Goal: Use online tool/utility: Utilize a website feature to perform a specific function

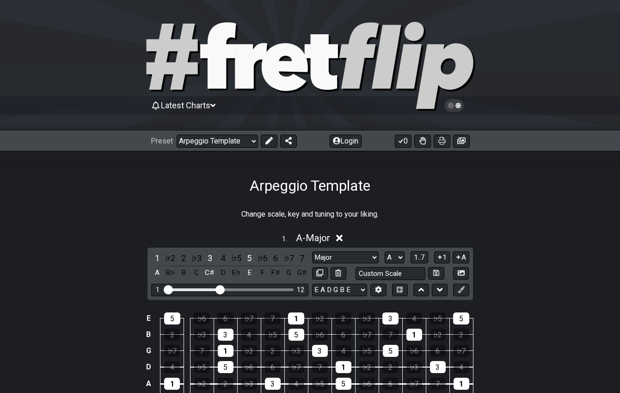
select select "/023330804210"
select select "A"
select select "D"
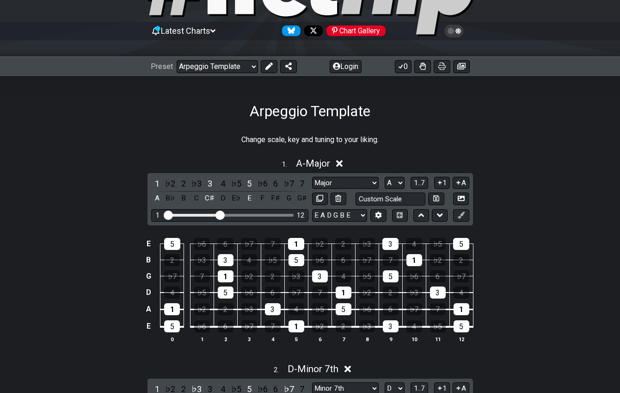
scroll to position [77, 0]
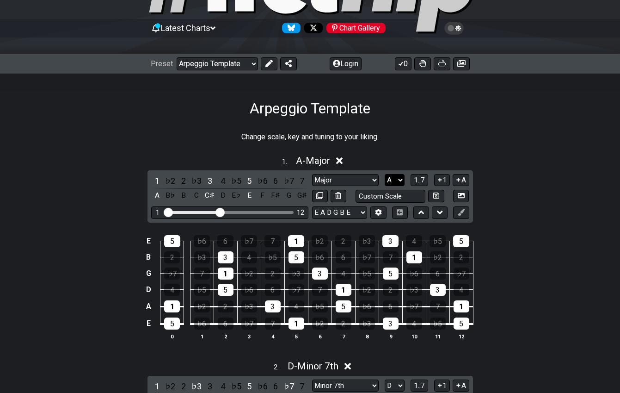
select select "G"
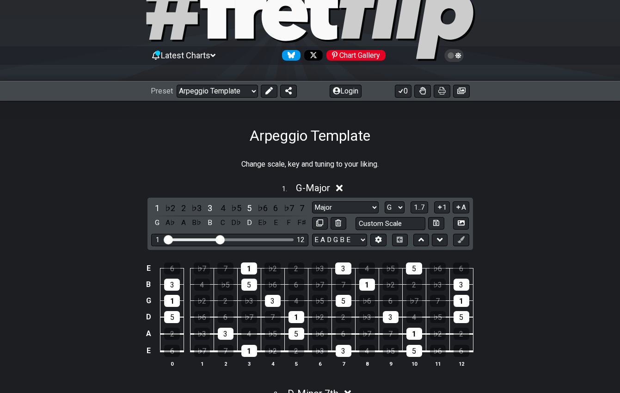
scroll to position [50, 0]
click at [406, 222] on input "text" at bounding box center [391, 223] width 70 height 12
type input "Custom Scale"
select select "Major Pentatonic"
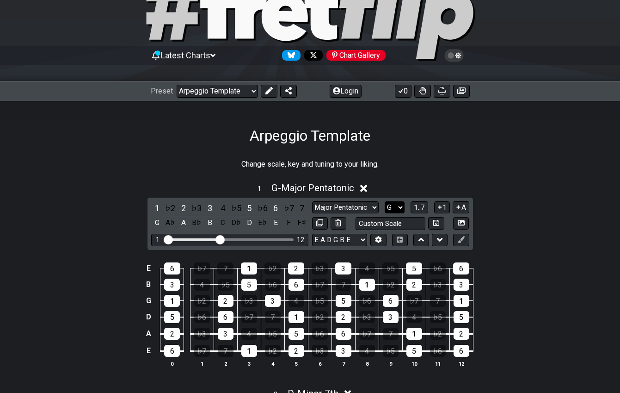
select select "C"
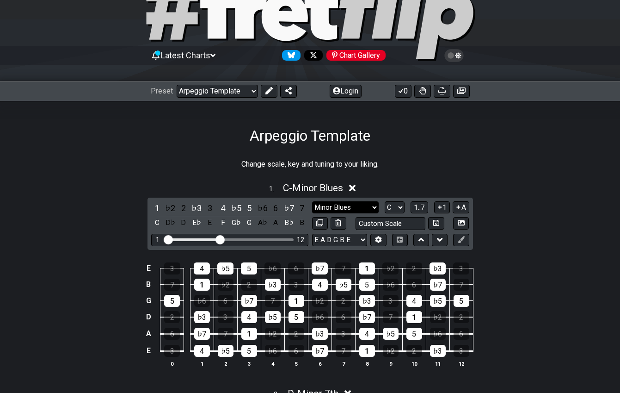
select select "Dorian"
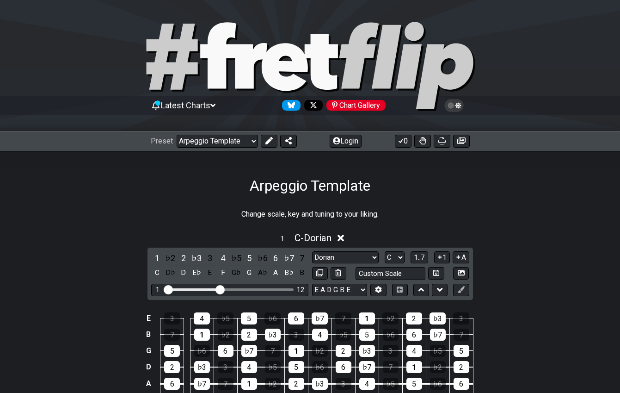
scroll to position [0, 0]
click at [216, 105] on icon at bounding box center [212, 105] width 5 height 3
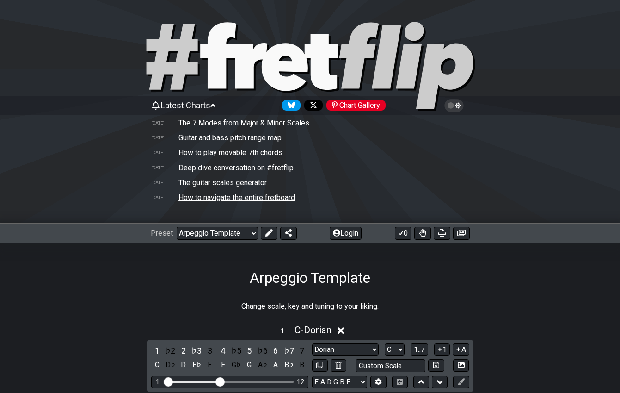
click at [458, 105] on icon at bounding box center [458, 105] width 6 height 6
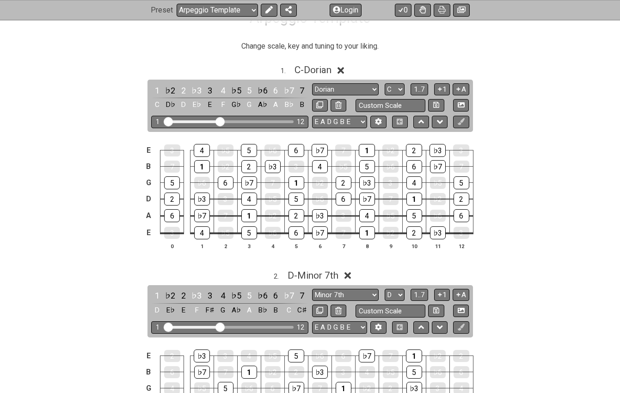
scroll to position [241, 0]
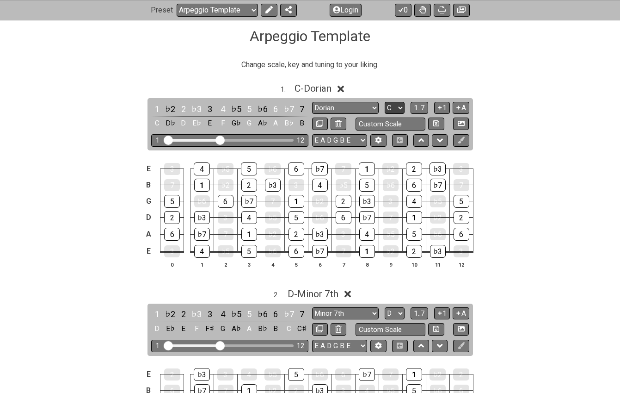
select select "G"
select select "Major Pentatonic"
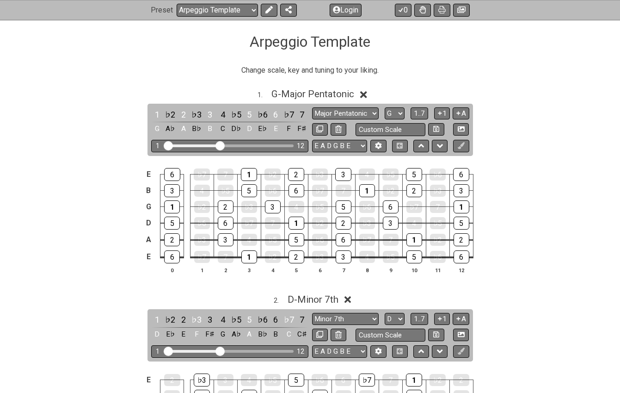
scroll to position [238, 0]
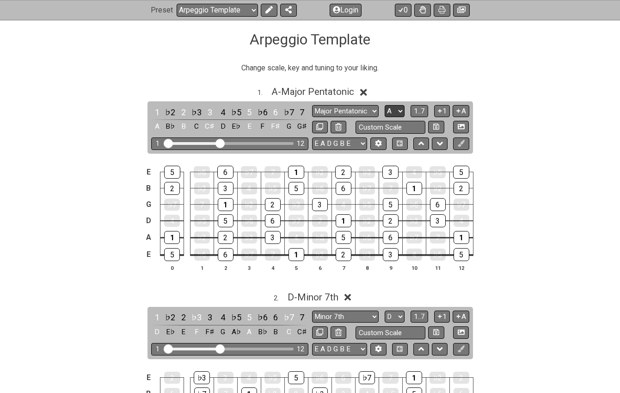
select select "G"
click at [107, 267] on div "E 6 ♭7 7 1 ♭2 2 ♭3 3 4 ♭5 5 ♭6 6 B 3 4 ♭5 5 ♭6 6 ♭7 7 1 ♭2 2 ♭3 3 G 1 ♭2 2 ♭3 3…" at bounding box center [310, 219] width 620 height 130
